Goal: Transaction & Acquisition: Book appointment/travel/reservation

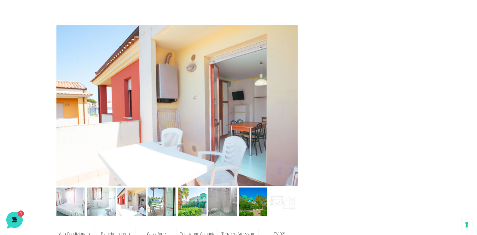
scroll to position [252, 0]
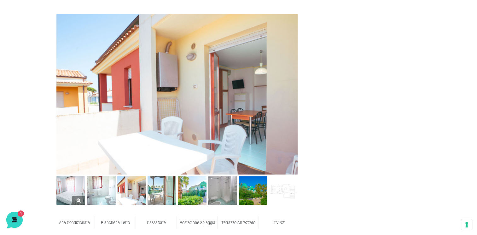
click at [67, 190] on img at bounding box center [70, 190] width 29 height 29
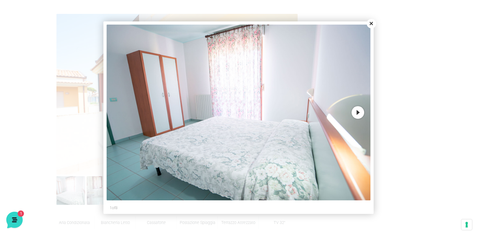
click at [358, 108] on button "Next" at bounding box center [357, 112] width 13 height 13
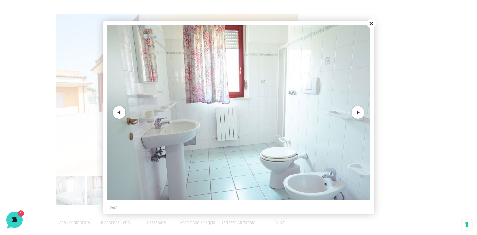
click at [358, 108] on button "Next" at bounding box center [357, 112] width 13 height 13
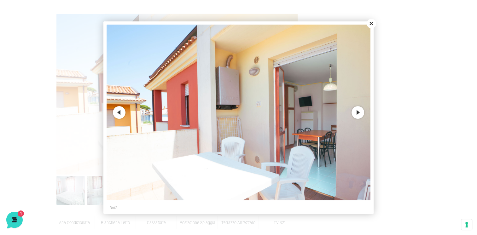
click at [358, 108] on button "Next" at bounding box center [357, 112] width 13 height 13
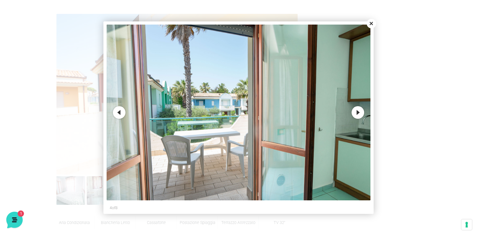
click at [358, 108] on button "Next" at bounding box center [357, 112] width 13 height 13
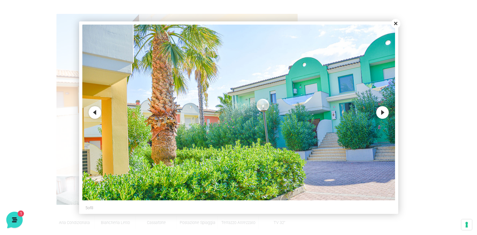
click at [379, 111] on button "Next" at bounding box center [382, 112] width 13 height 13
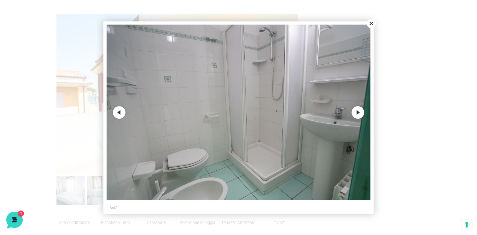
click at [359, 113] on button "Next" at bounding box center [357, 112] width 13 height 13
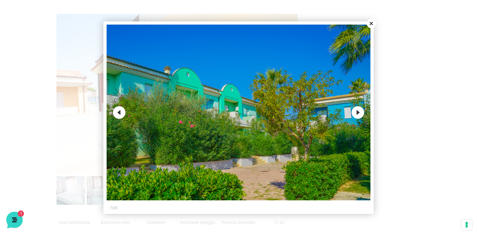
click at [359, 113] on button "Next" at bounding box center [357, 112] width 13 height 13
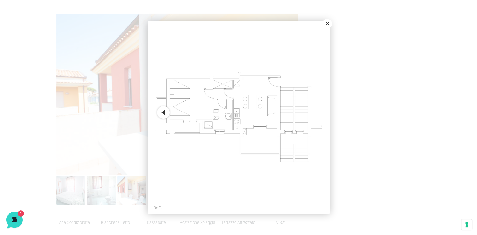
click at [327, 24] on button "Close" at bounding box center [326, 23] width 9 height 9
